Goal: Check status

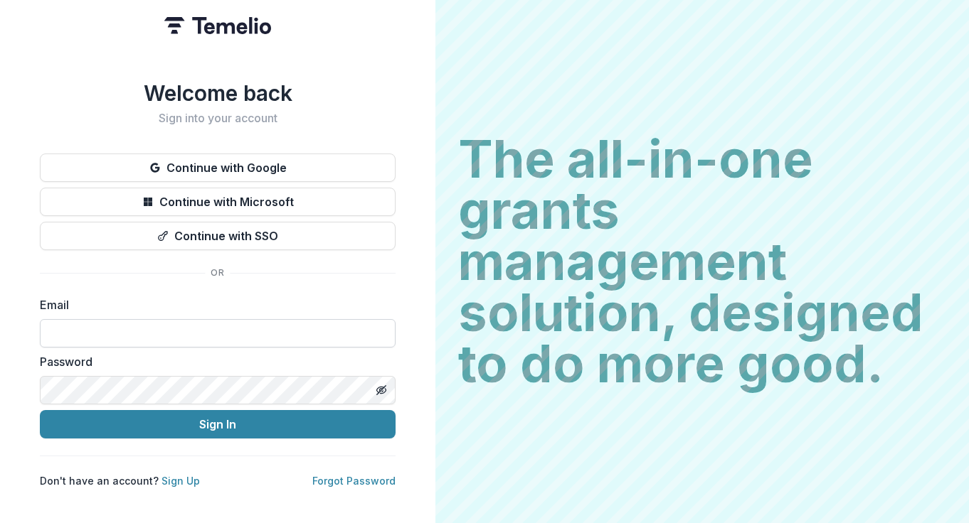
type input "**********"
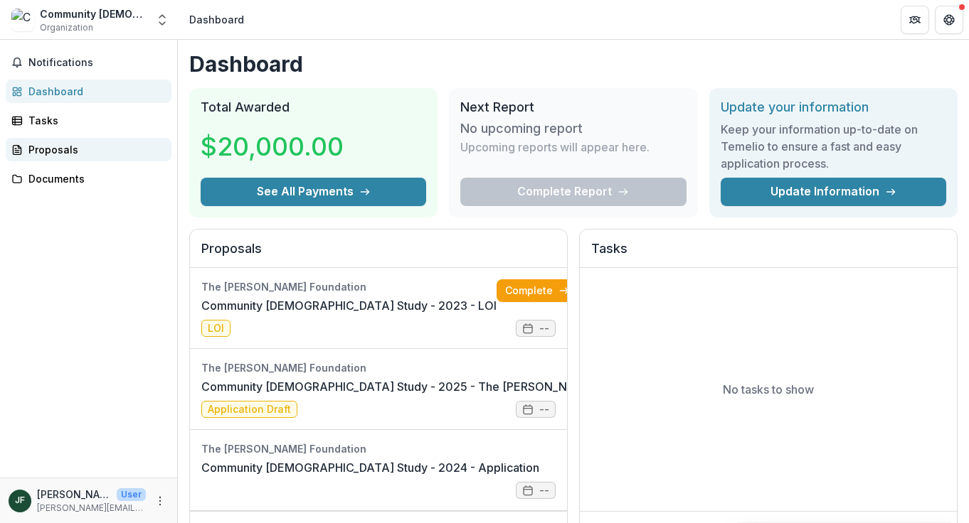
click at [65, 142] on div "Proposals" at bounding box center [94, 149] width 132 height 15
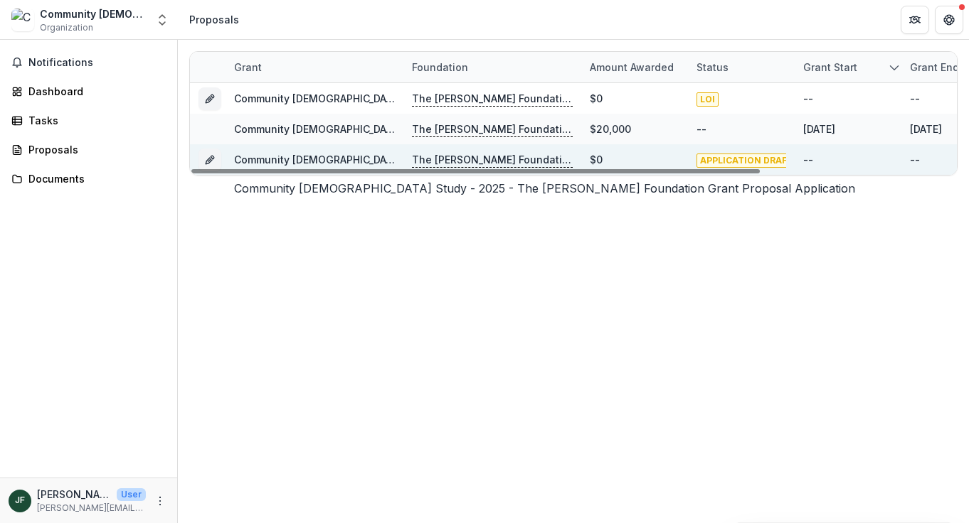
click at [286, 156] on link "Community [DEMOGRAPHIC_DATA] Study - 2025 - The [PERSON_NAME] Foundation Grant …" at bounding box center [506, 160] width 545 height 12
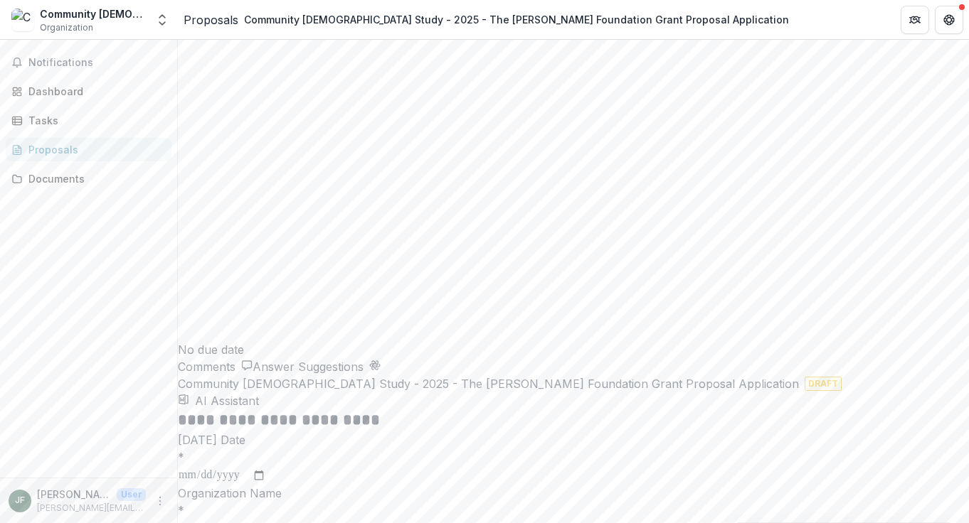
scroll to position [2093, 0]
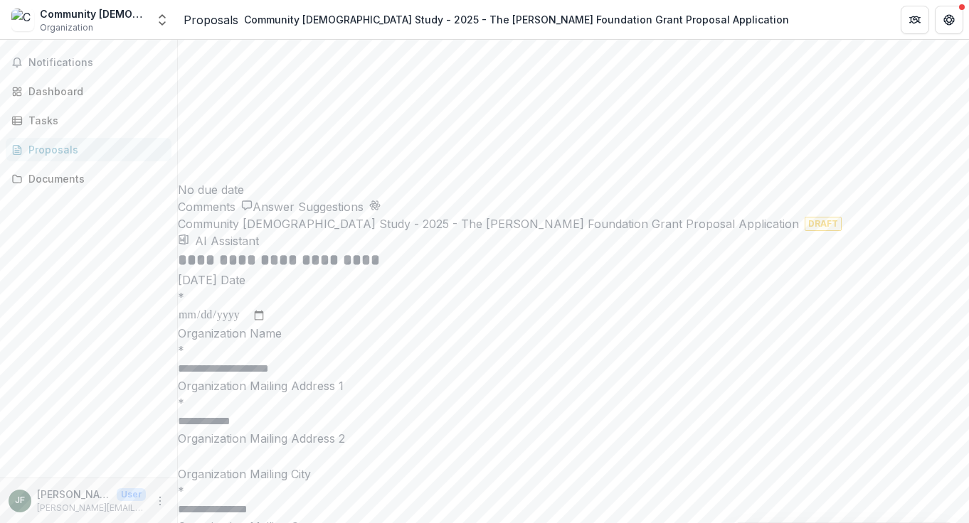
scroll to position [2283, 0]
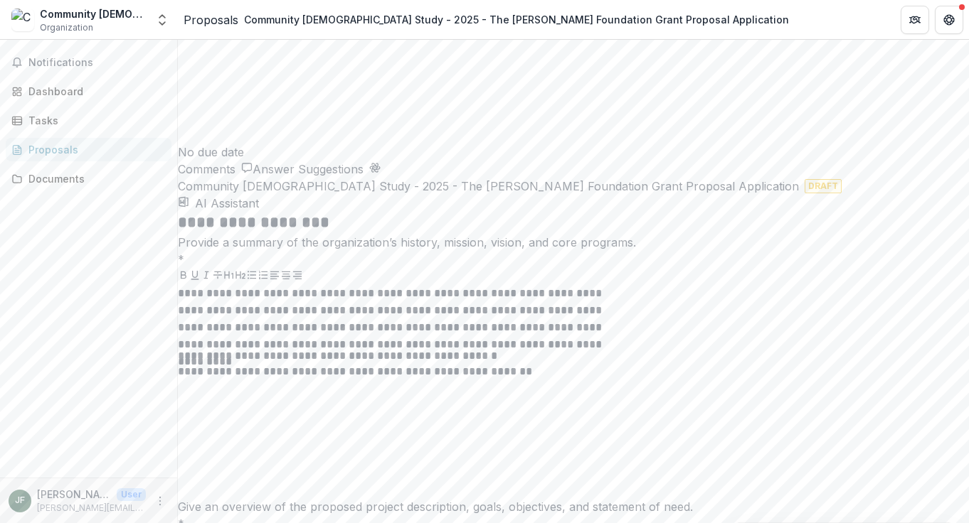
scroll to position [2141, 0]
